Goal: Information Seeking & Learning: Check status

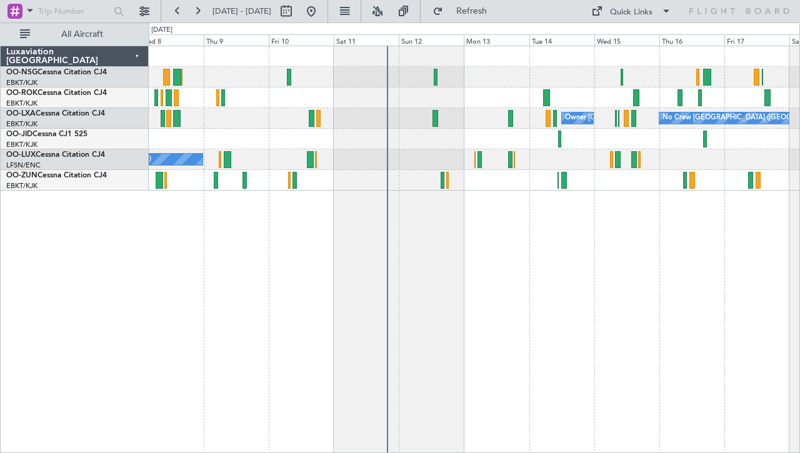
click at [387, 220] on div "No Crew [GEOGRAPHIC_DATA] ([GEOGRAPHIC_DATA] National) Owner [GEOGRAPHIC_DATA]-…" at bounding box center [474, 250] width 651 height 408
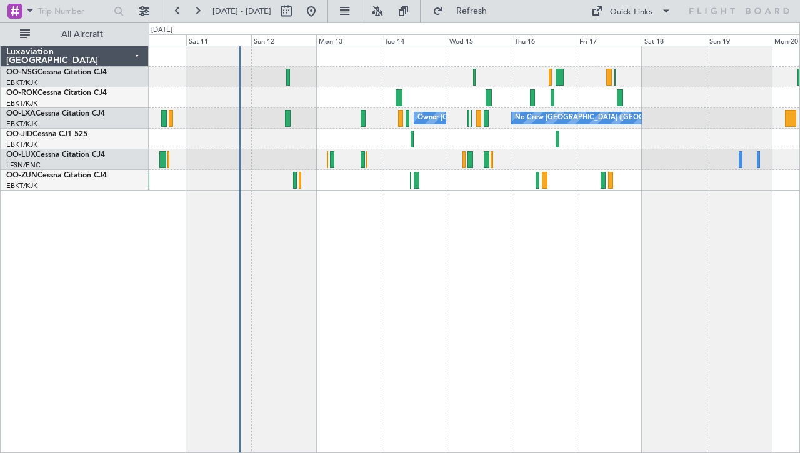
click at [453, 205] on div "No Crew [GEOGRAPHIC_DATA] ([GEOGRAPHIC_DATA] National) Owner [GEOGRAPHIC_DATA]-…" at bounding box center [474, 250] width 651 height 408
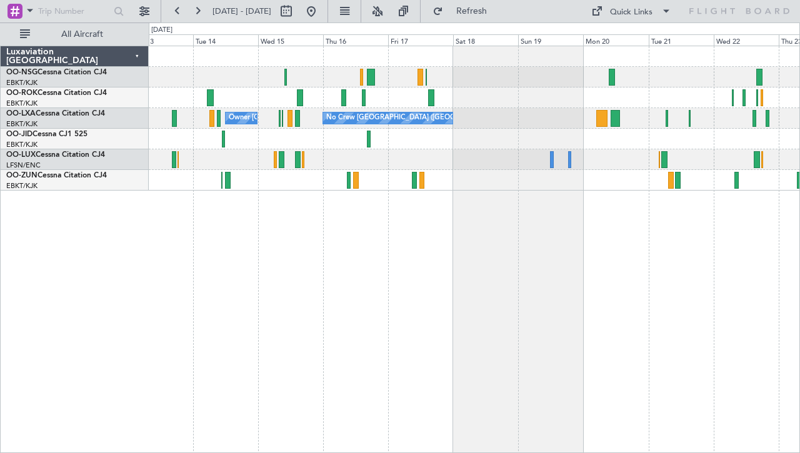
click at [528, 151] on div at bounding box center [474, 159] width 651 height 21
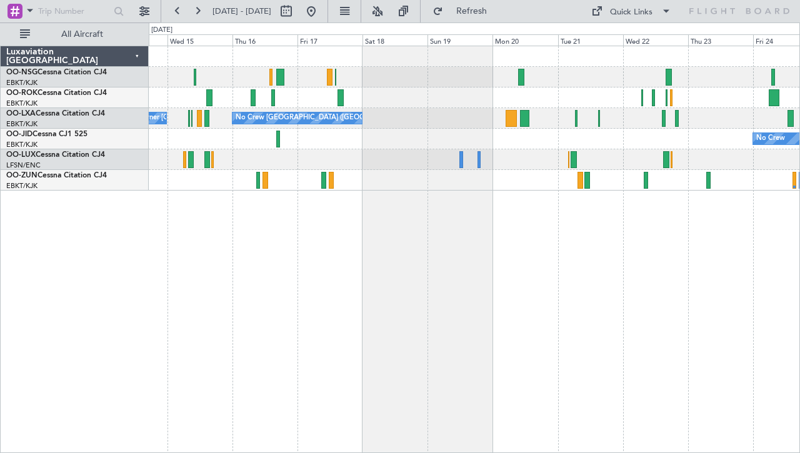
click at [353, 188] on div "No Crew [GEOGRAPHIC_DATA] ([GEOGRAPHIC_DATA] National) Owner [GEOGRAPHIC_DATA]-…" at bounding box center [474, 250] width 651 height 408
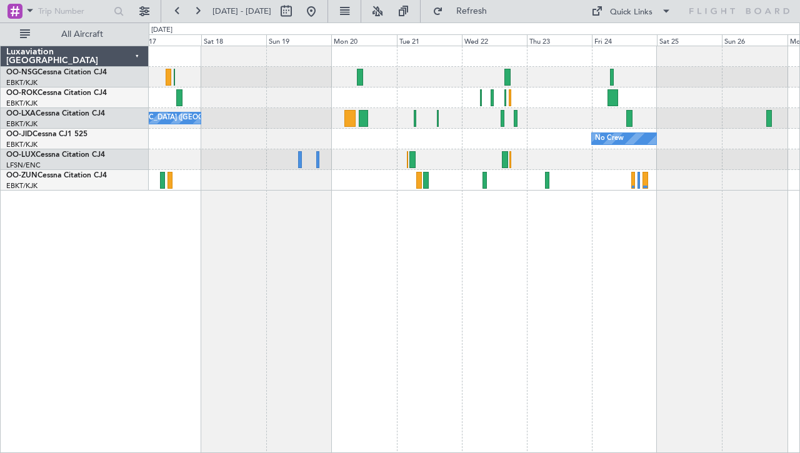
click at [454, 159] on div "Planned Maint [GEOGRAPHIC_DATA] ([GEOGRAPHIC_DATA])" at bounding box center [474, 159] width 651 height 21
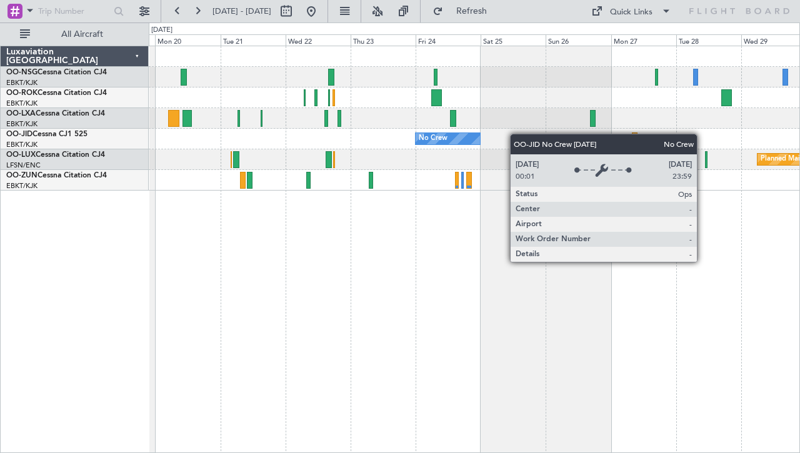
click at [495, 134] on div "Planned Maint Kortrijk-[GEOGRAPHIC_DATA] No Crew" at bounding box center [474, 139] width 651 height 21
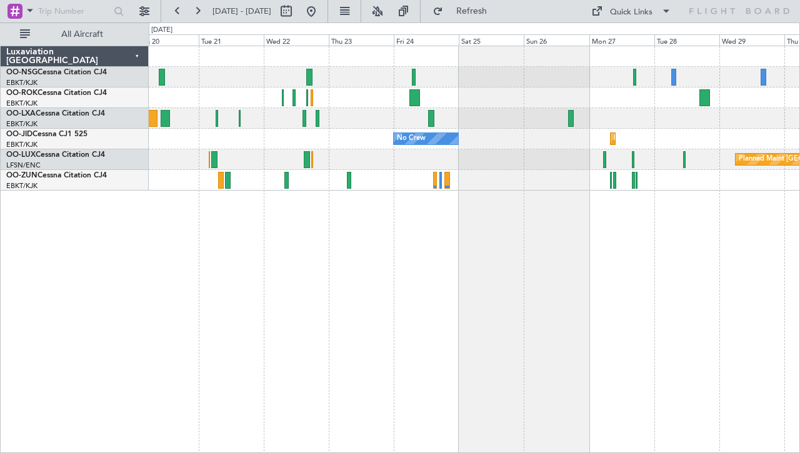
click at [435, 188] on div at bounding box center [474, 180] width 651 height 21
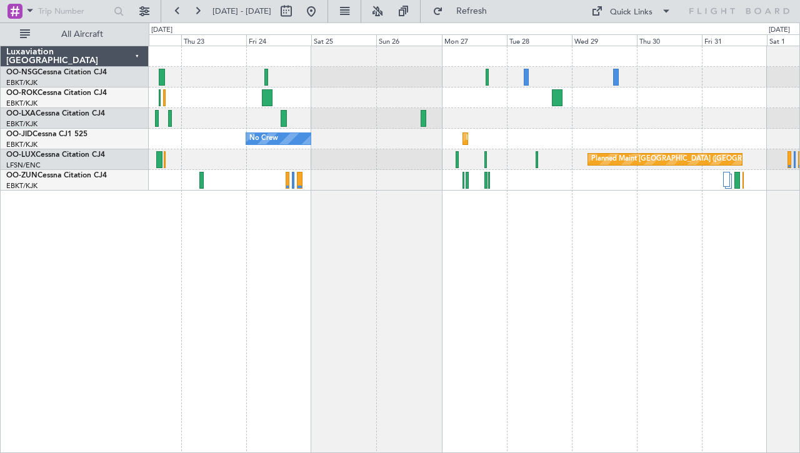
click at [521, 210] on div "Planned Maint Kortrijk-[GEOGRAPHIC_DATA] No Crew Planned Maint [GEOGRAPHIC_DATA…" at bounding box center [474, 250] width 651 height 408
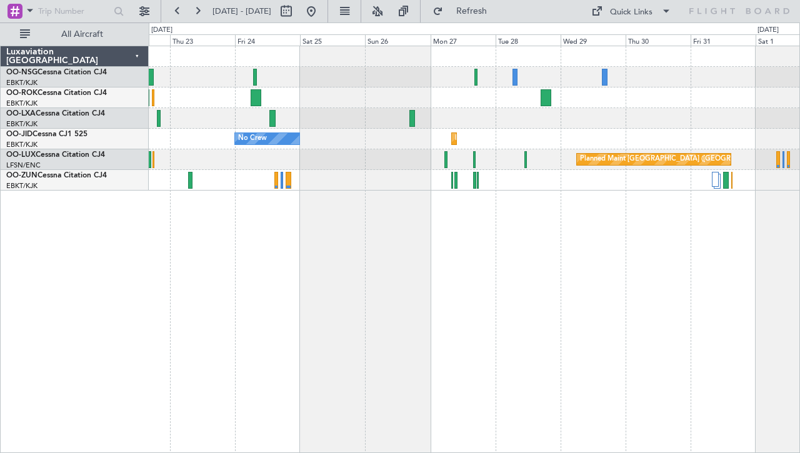
click at [503, 213] on div "Planned Maint Kortrijk-[GEOGRAPHIC_DATA] No Crew Planned Maint [GEOGRAPHIC_DATA…" at bounding box center [474, 250] width 651 height 408
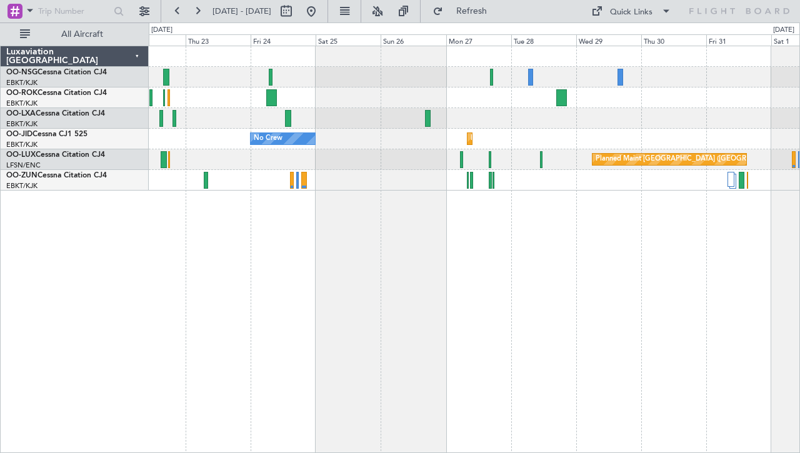
click at [470, 112] on div "Planned Maint Kortrijk-[GEOGRAPHIC_DATA] No Crew Planned Maint [GEOGRAPHIC_DATA…" at bounding box center [474, 118] width 651 height 144
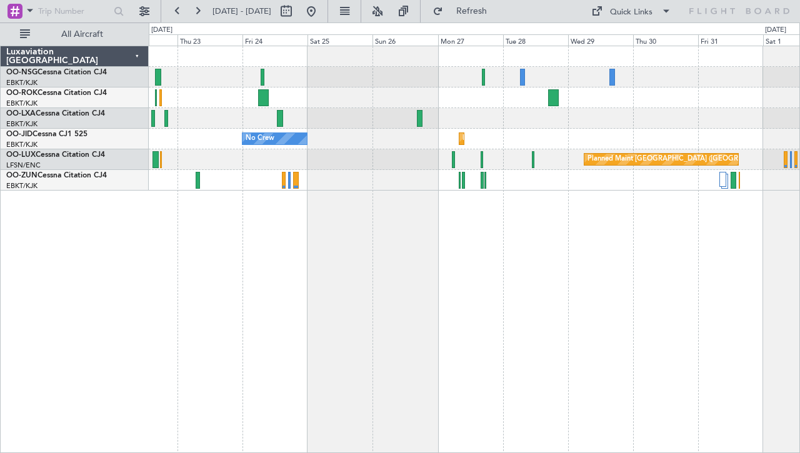
click at [336, 274] on div "Planned Maint Kortrijk-[GEOGRAPHIC_DATA] No Crew Planned Maint [GEOGRAPHIC_DATA…" at bounding box center [474, 250] width 651 height 408
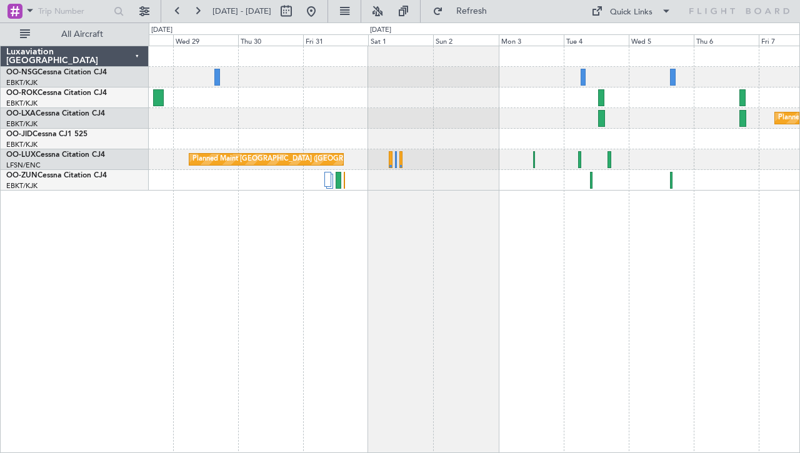
click at [390, 238] on div "Planned Maint Kortrijk-[GEOGRAPHIC_DATA] Planned Maint [GEOGRAPHIC_DATA]-[GEOGR…" at bounding box center [474, 250] width 651 height 408
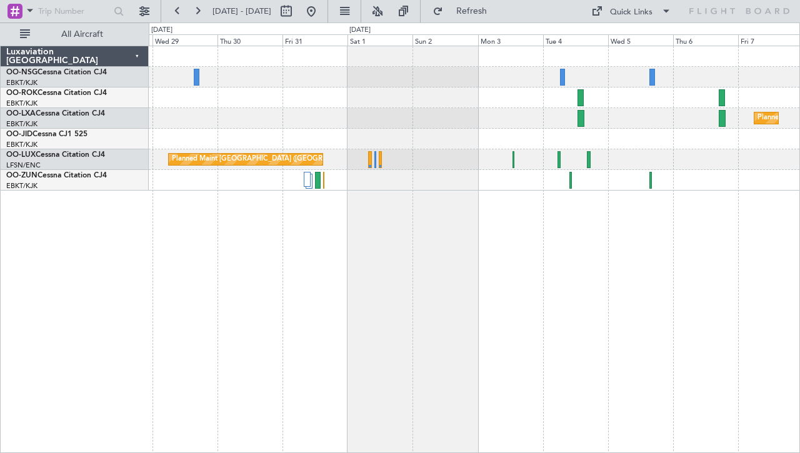
click at [409, 223] on div "Planned Maint Kortrijk-[GEOGRAPHIC_DATA] Planned Maint [GEOGRAPHIC_DATA]-[GEOGR…" at bounding box center [474, 250] width 651 height 408
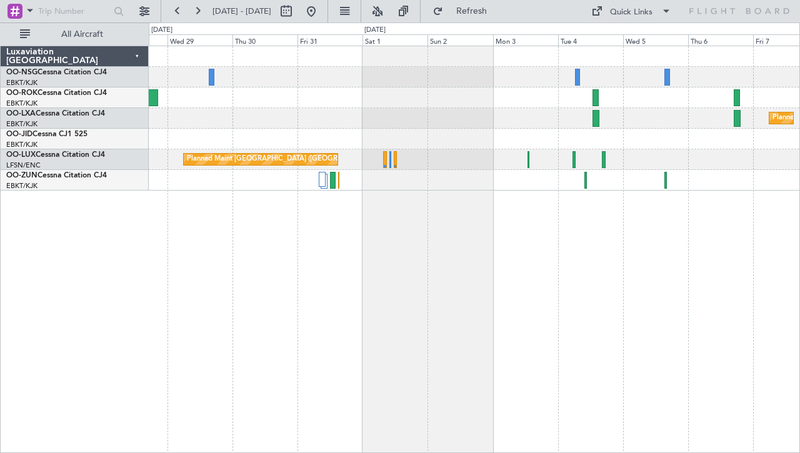
click at [337, 236] on div "Planned Maint Kortrijk-[GEOGRAPHIC_DATA] Planned Maint [GEOGRAPHIC_DATA]-[GEOGR…" at bounding box center [474, 250] width 651 height 408
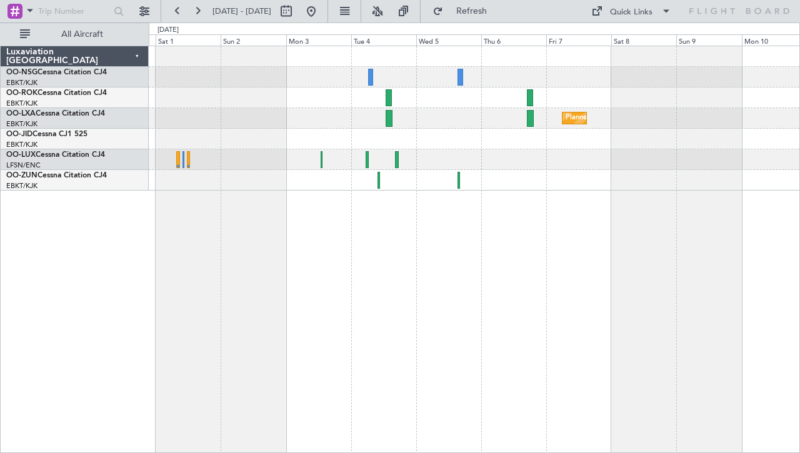
click at [643, 226] on div "Planned Maint Kortrijk-[GEOGRAPHIC_DATA] Planned Maint [GEOGRAPHIC_DATA] ([GEOG…" at bounding box center [474, 250] width 651 height 408
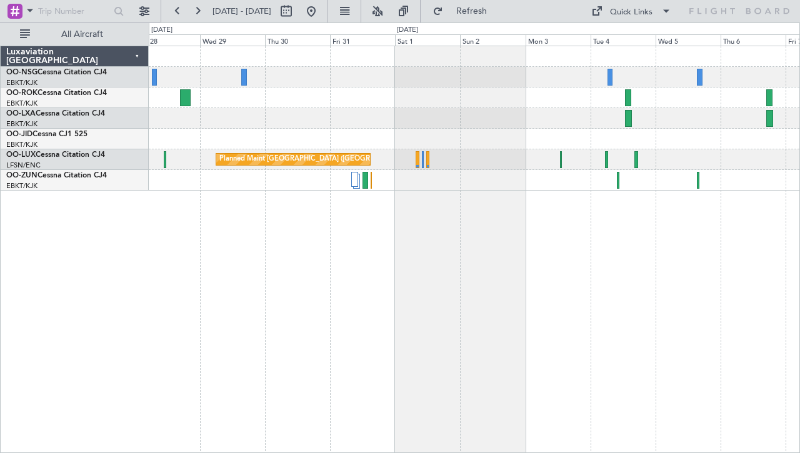
click at [416, 244] on div "Planned Maint Kortrijk-[GEOGRAPHIC_DATA] Planned Maint [GEOGRAPHIC_DATA]-[GEOGR…" at bounding box center [474, 250] width 651 height 408
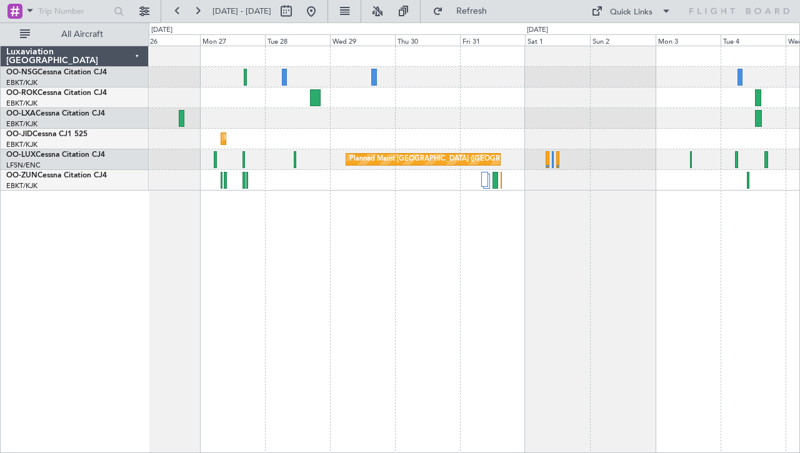
click at [248, 277] on div "Planned Maint Kortrijk-[GEOGRAPHIC_DATA] Planned Maint [GEOGRAPHIC_DATA]-[GEOGR…" at bounding box center [474, 250] width 651 height 408
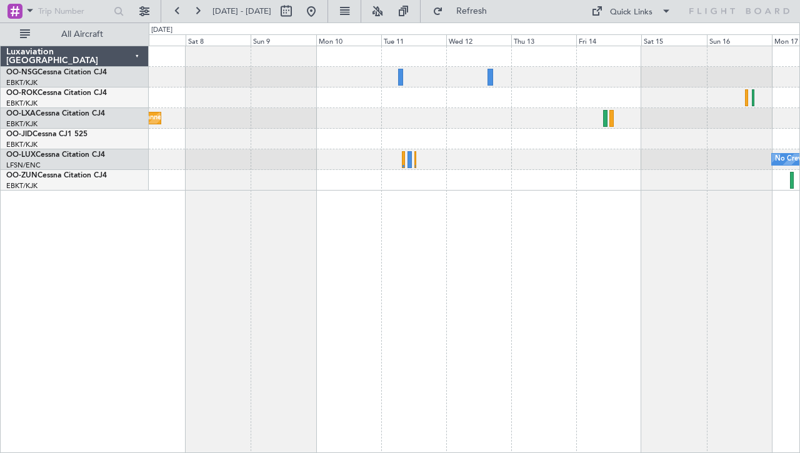
click at [282, 239] on div "Planned Maint Kortrijk-[GEOGRAPHIC_DATA] No Crew [PERSON_NAME] ([PERSON_NAME])" at bounding box center [474, 250] width 651 height 408
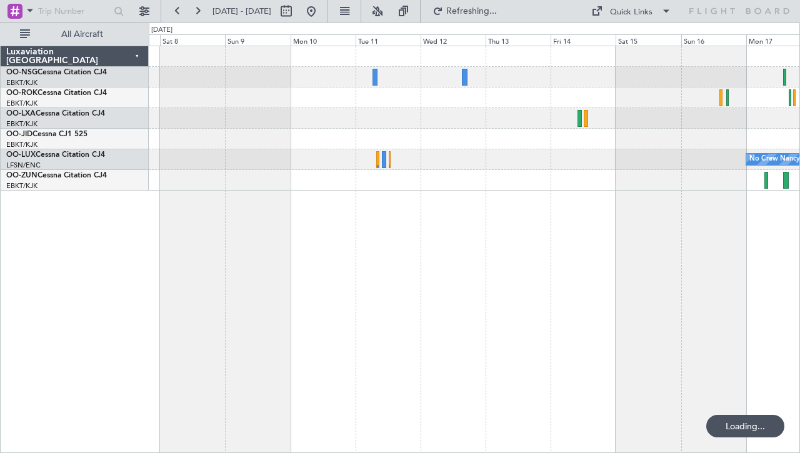
click at [416, 151] on div "Planned Maint Kortrijk-[GEOGRAPHIC_DATA] No Crew [PERSON_NAME] ([PERSON_NAME])" at bounding box center [474, 118] width 651 height 144
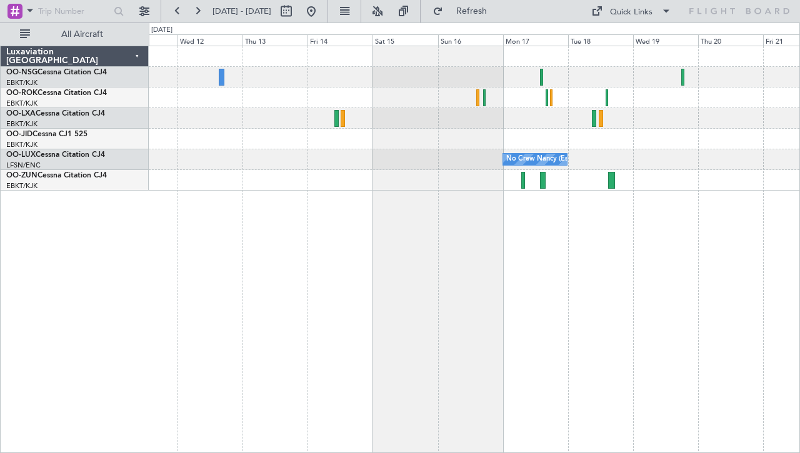
click at [396, 243] on div "No Crew Nancy (Essey)" at bounding box center [474, 250] width 651 height 408
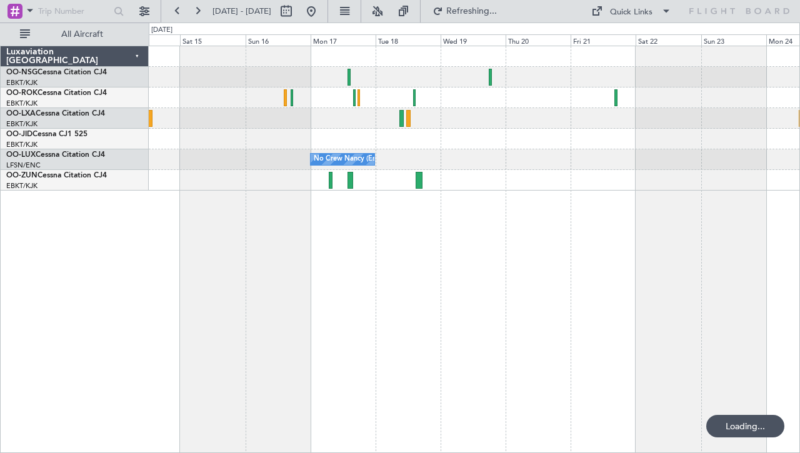
click at [572, 222] on div "Owner [GEOGRAPHIC_DATA]-[GEOGRAPHIC_DATA] No Crew [PERSON_NAME] ([PERSON_NAME])" at bounding box center [474, 250] width 651 height 408
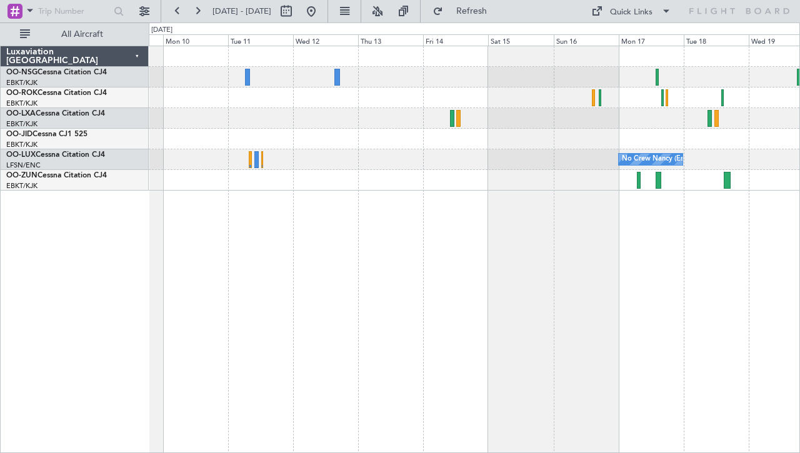
click at [388, 189] on div at bounding box center [474, 180] width 651 height 21
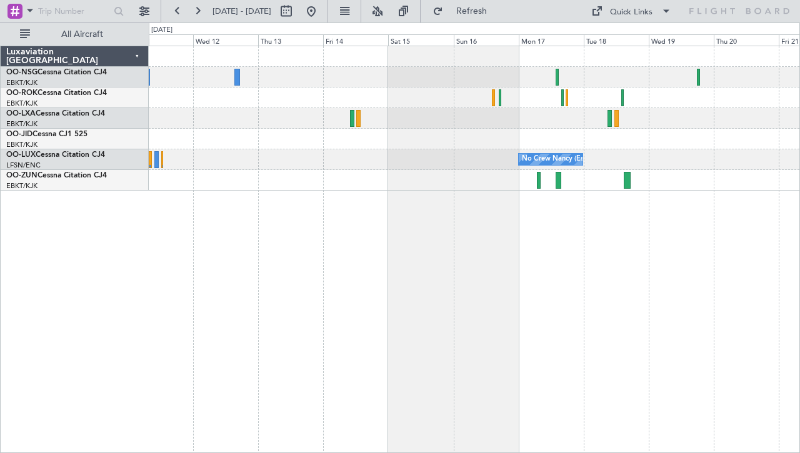
click at [506, 122] on div at bounding box center [474, 118] width 651 height 21
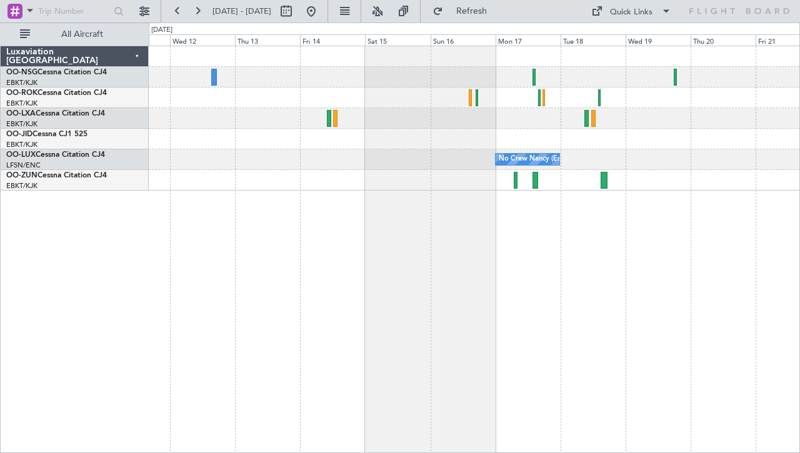
click at [618, 144] on div at bounding box center [474, 139] width 651 height 21
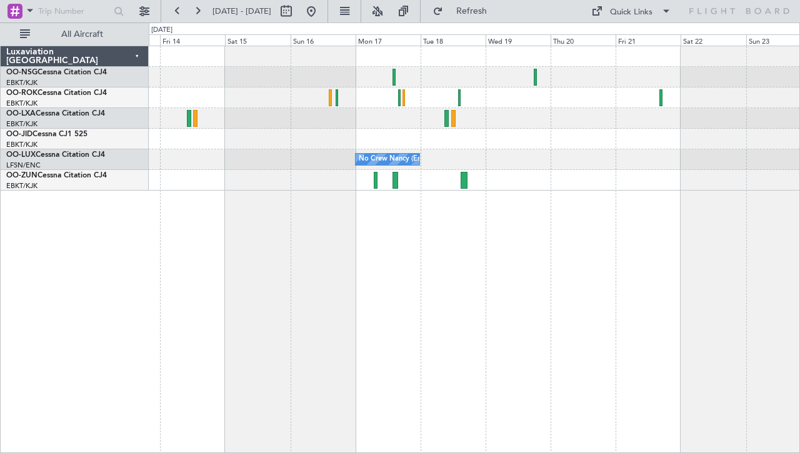
click at [204, 214] on div "Owner [GEOGRAPHIC_DATA]-[GEOGRAPHIC_DATA] No Crew [PERSON_NAME] ([PERSON_NAME])" at bounding box center [474, 250] width 651 height 408
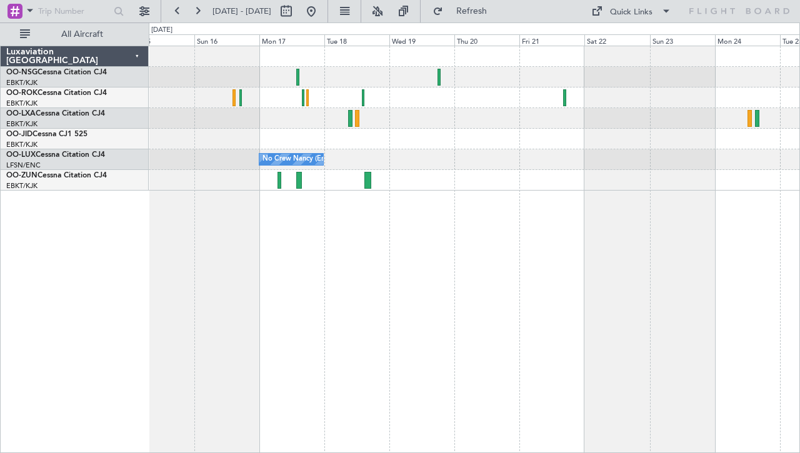
click at [219, 188] on div at bounding box center [474, 180] width 651 height 21
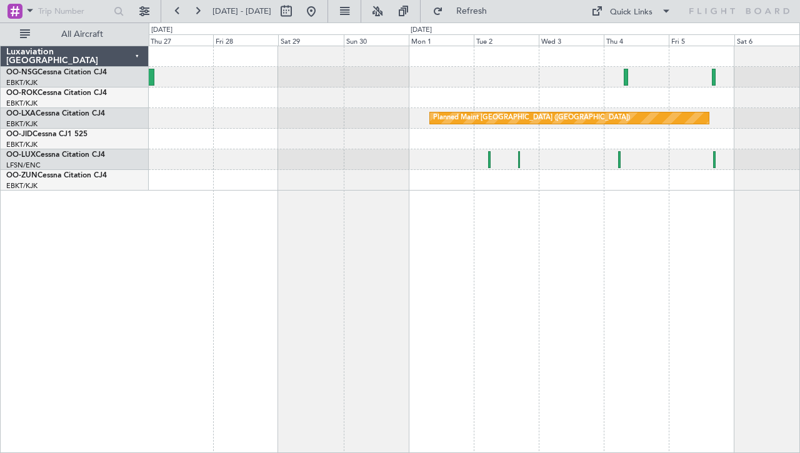
click at [286, 143] on div at bounding box center [474, 139] width 651 height 21
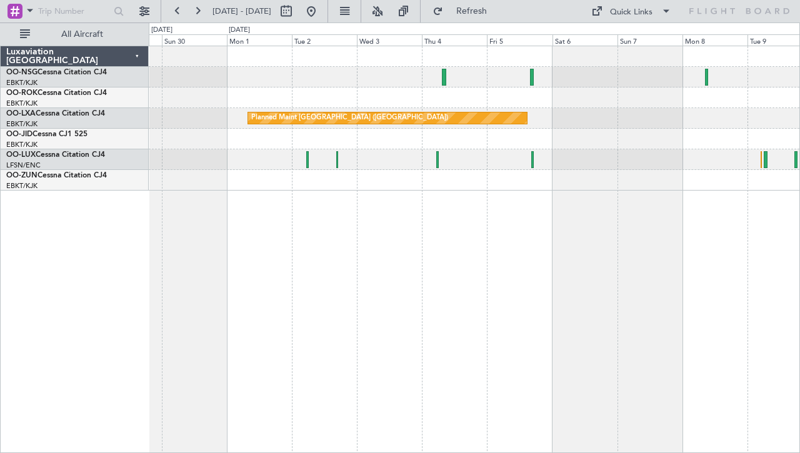
click at [286, 227] on div "Planned Maint [GEOGRAPHIC_DATA] ([GEOGRAPHIC_DATA])" at bounding box center [474, 250] width 651 height 408
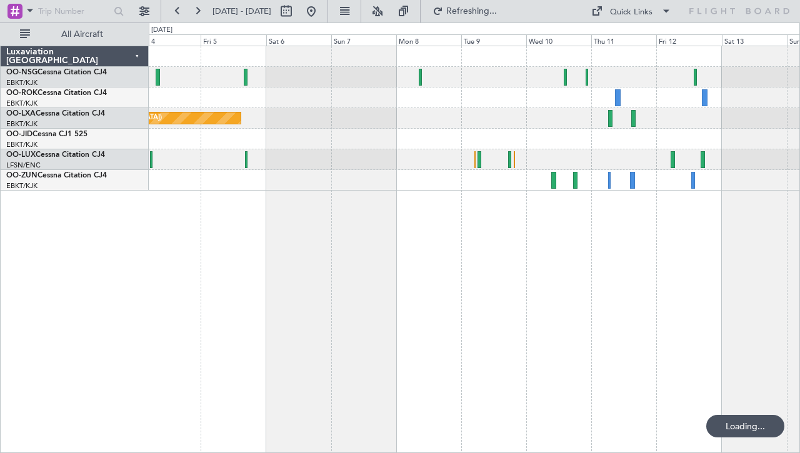
click at [421, 248] on div "Planned Maint [GEOGRAPHIC_DATA] ([GEOGRAPHIC_DATA])" at bounding box center [474, 250] width 651 height 408
